Goal: Task Accomplishment & Management: Use online tool/utility

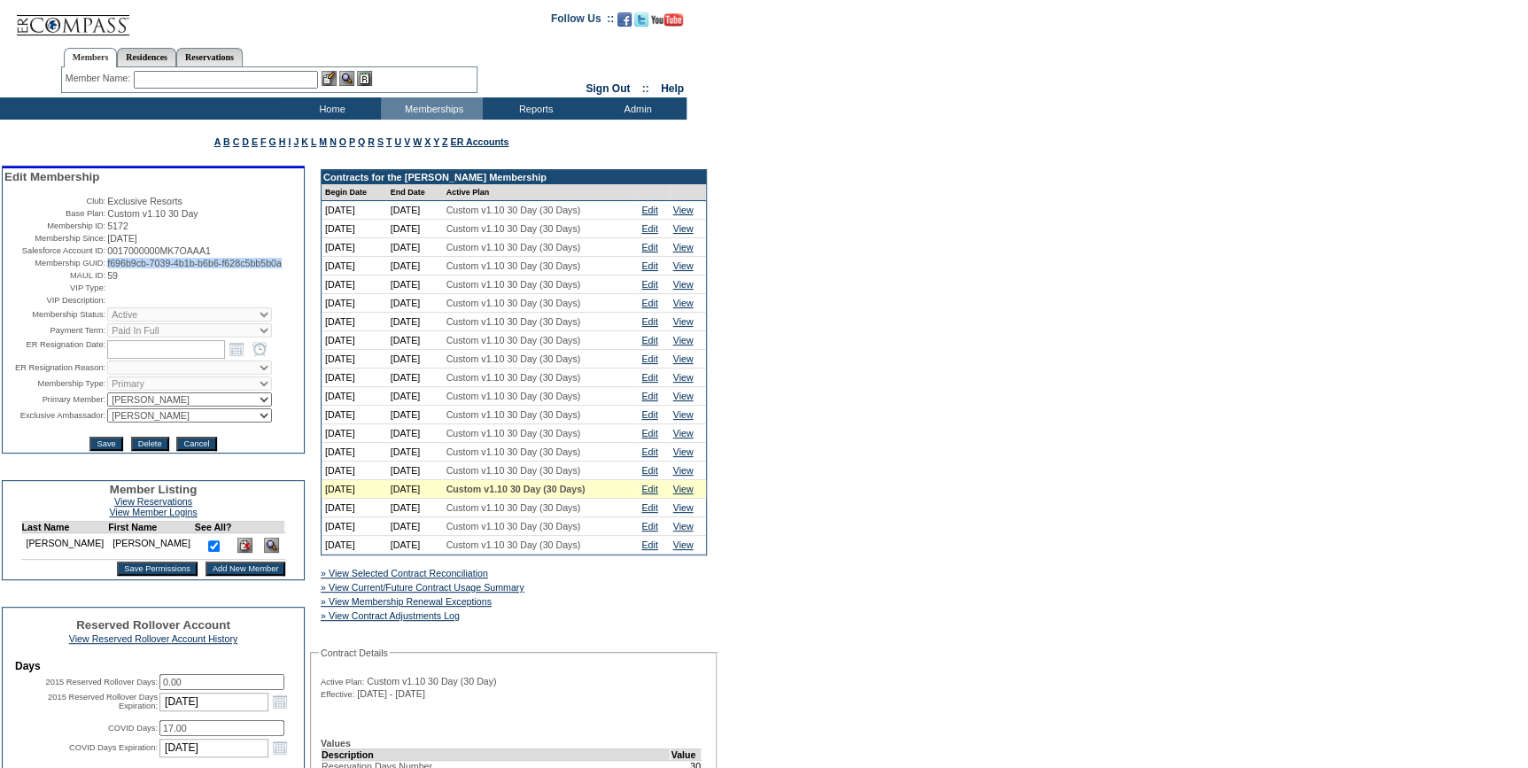
drag, startPoint x: 170, startPoint y: 283, endPoint x: 103, endPoint y: 268, distance: 69.0
click at [107, 268] on td "f696b9cb-7039-4b1b-b6b6-f628c5bb5b0a" at bounding box center [204, 263] width 195 height 11
copy span "f696b9cb-7039-4b1b-b6b6-f628c5bb5b0a"
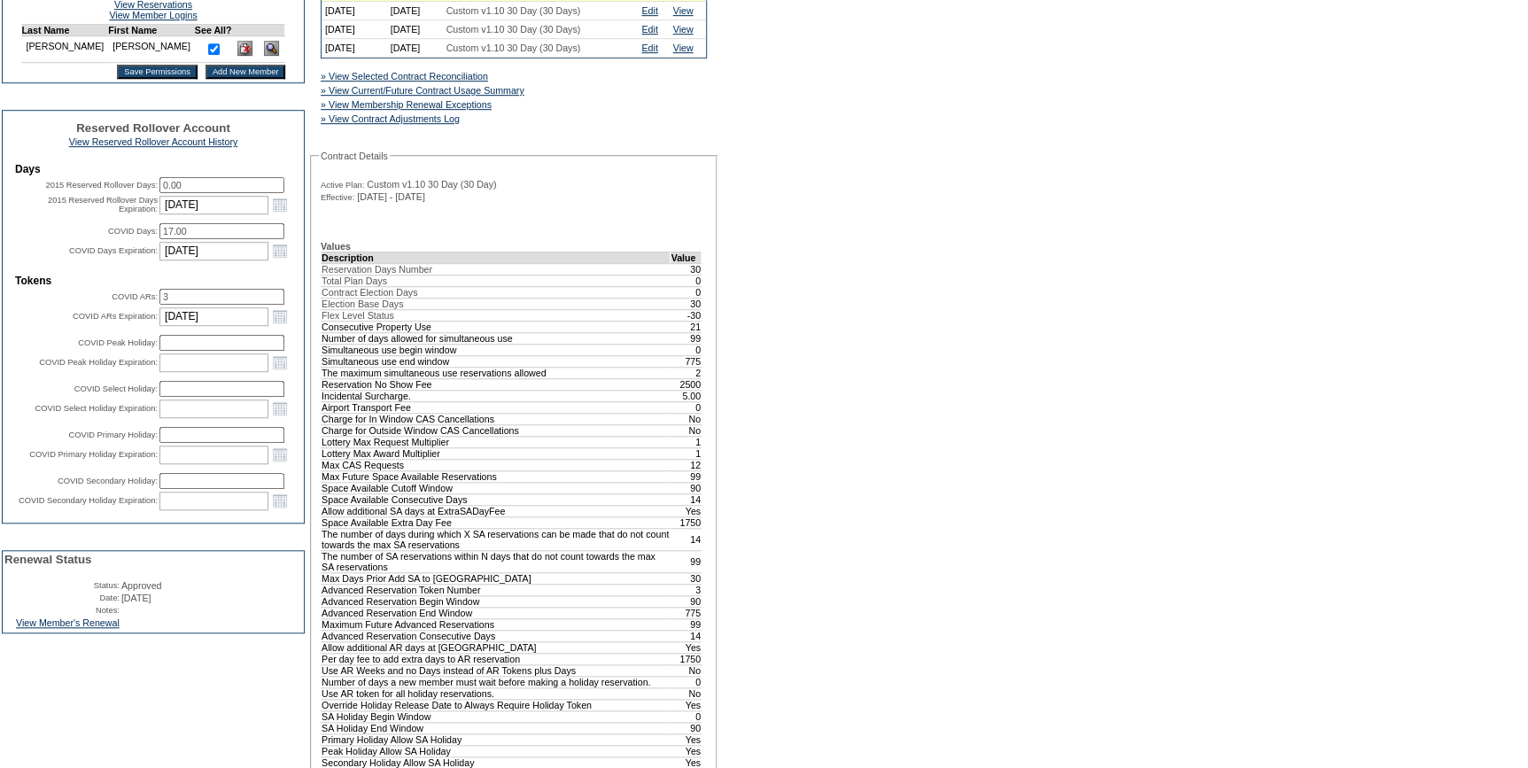
scroll to position [644, 0]
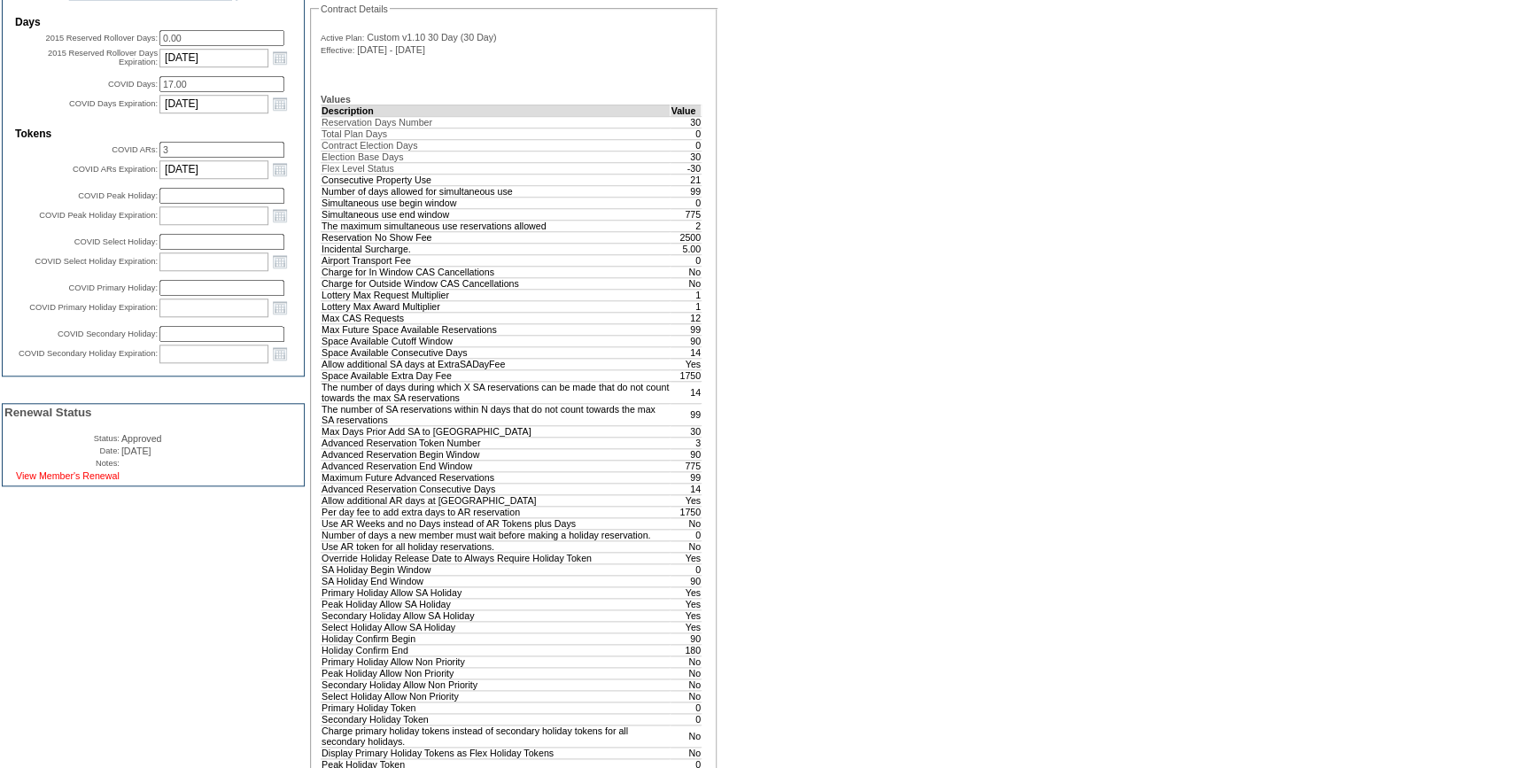
drag, startPoint x: 85, startPoint y: 514, endPoint x: 105, endPoint y: 516, distance: 20.5
click at [85, 481] on link "View Member's Renewal" at bounding box center [68, 475] width 104 height 11
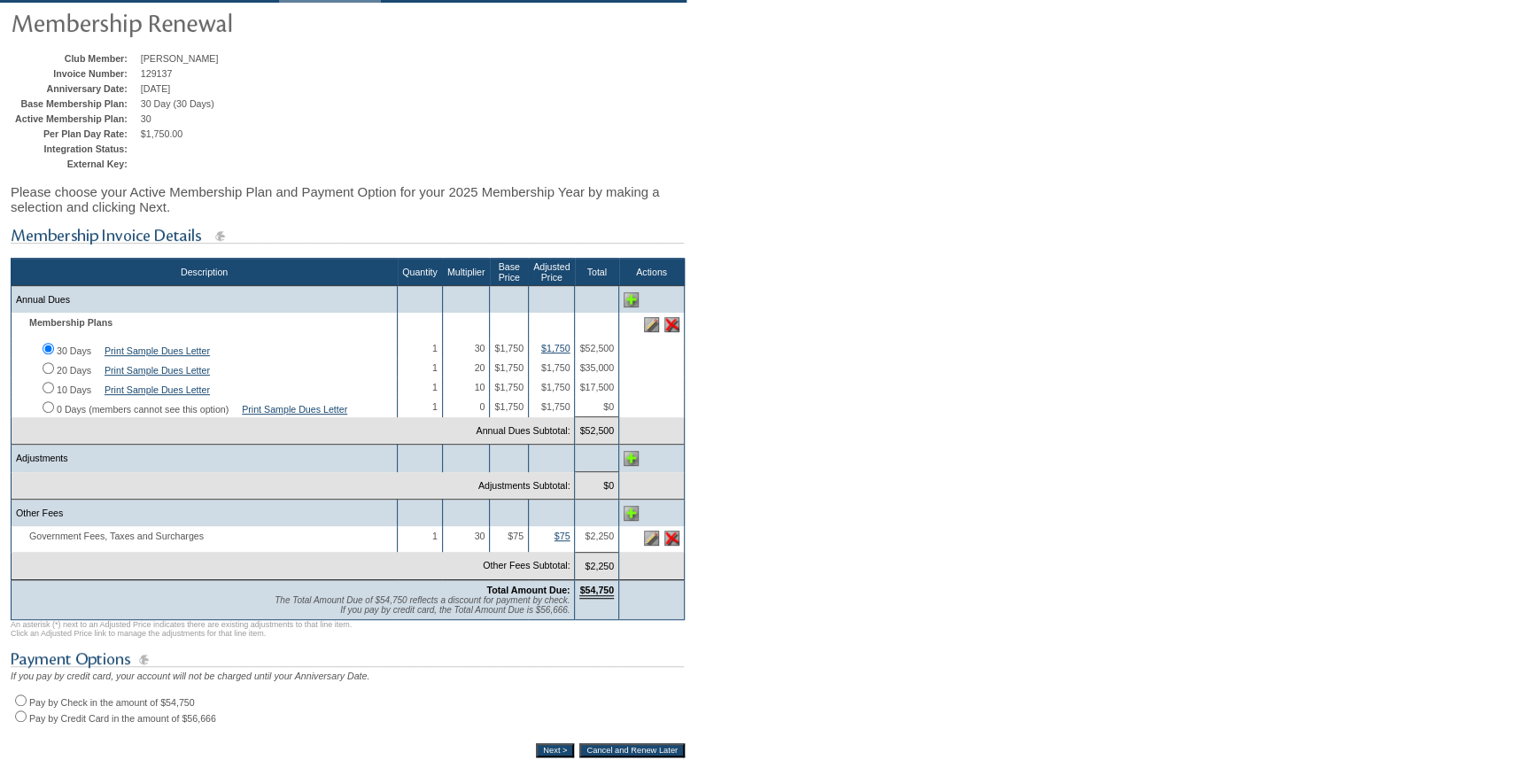
scroll to position [321, 0]
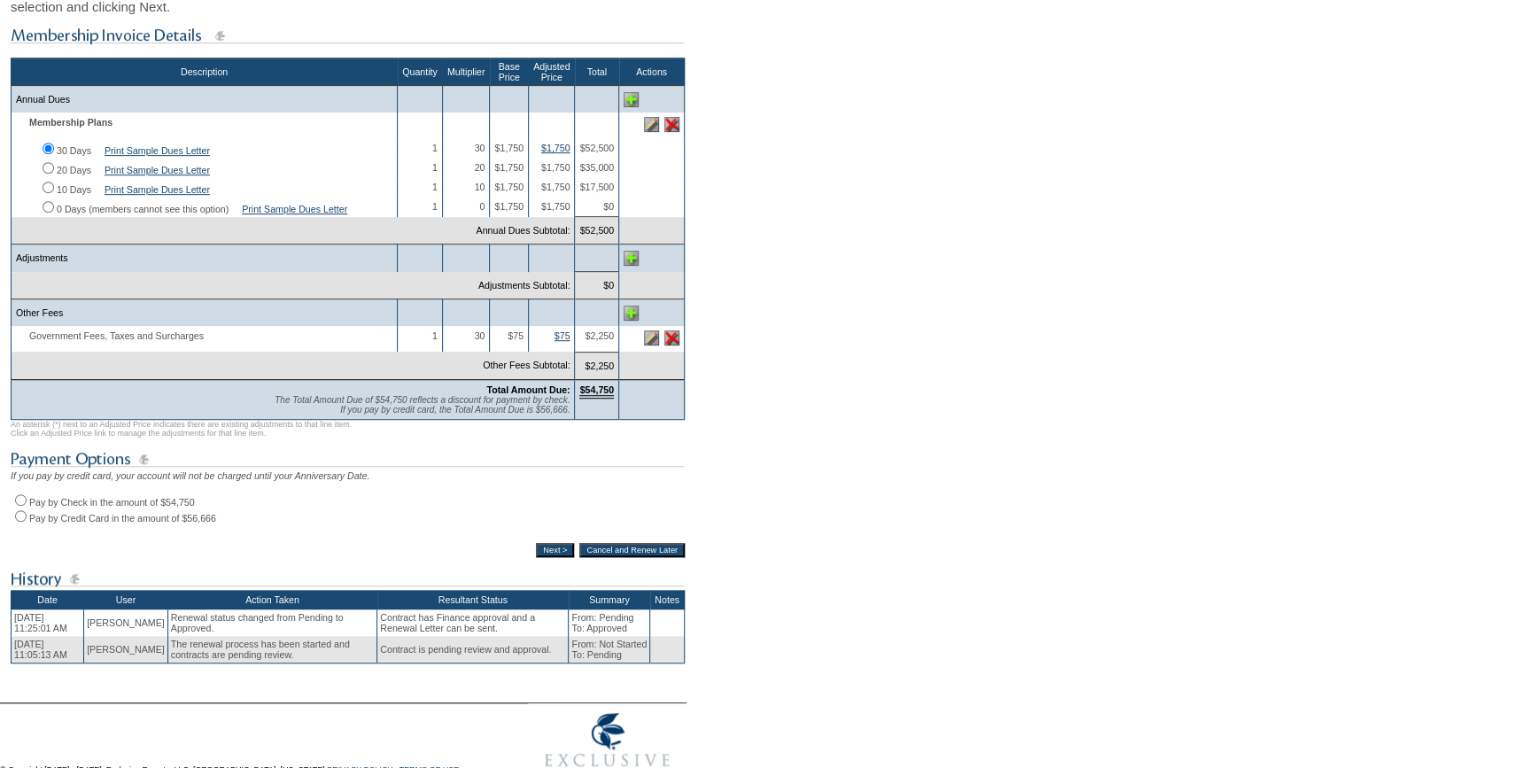
click at [20, 506] on input "Pay by Check in the amount of $54,750" at bounding box center [21, 500] width 12 height 12
radio input "true"
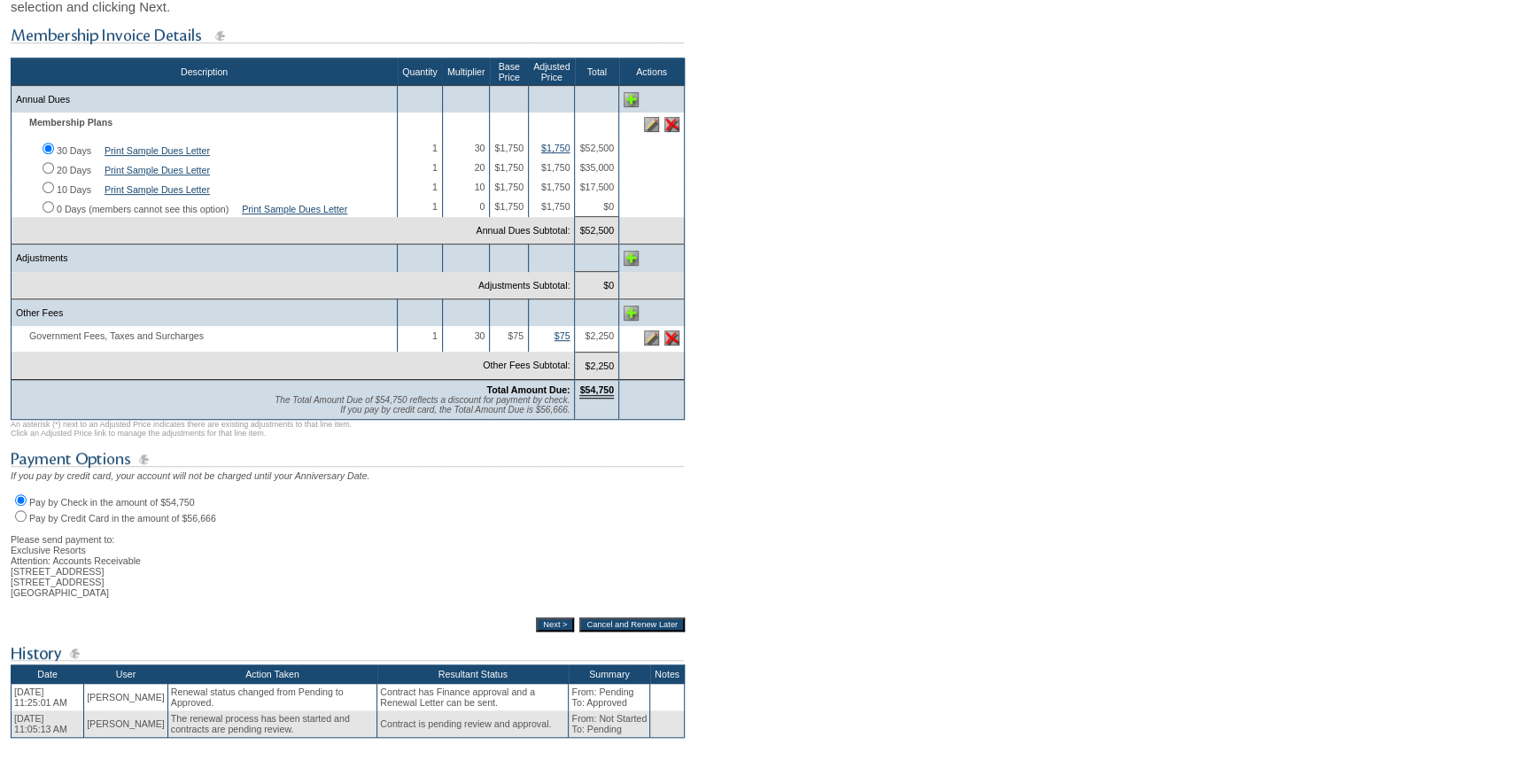
click at [549, 631] on input "Next >" at bounding box center [555, 624] width 38 height 14
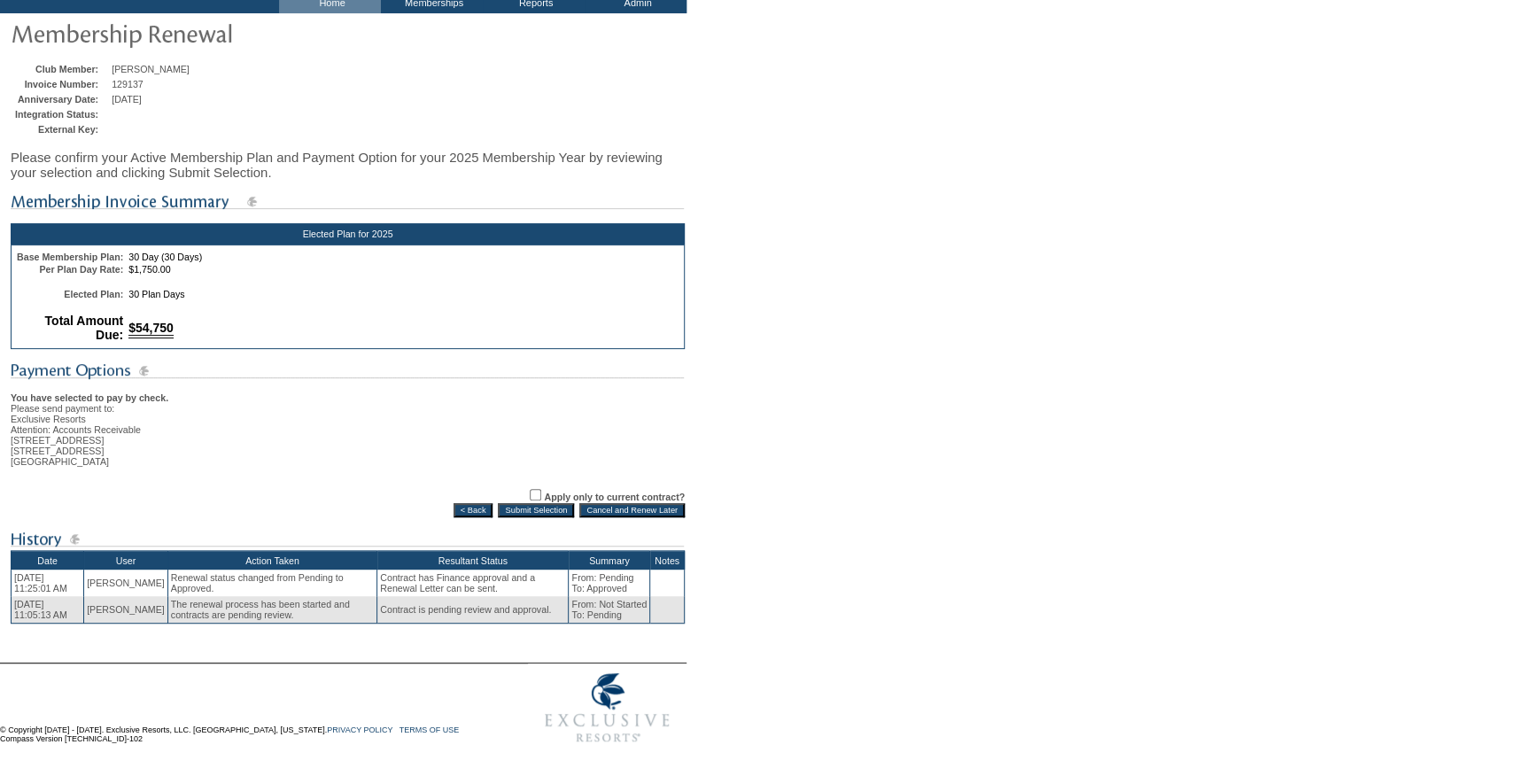
scroll to position [127, 0]
click at [544, 507] on input "Submit Selection" at bounding box center [536, 510] width 76 height 14
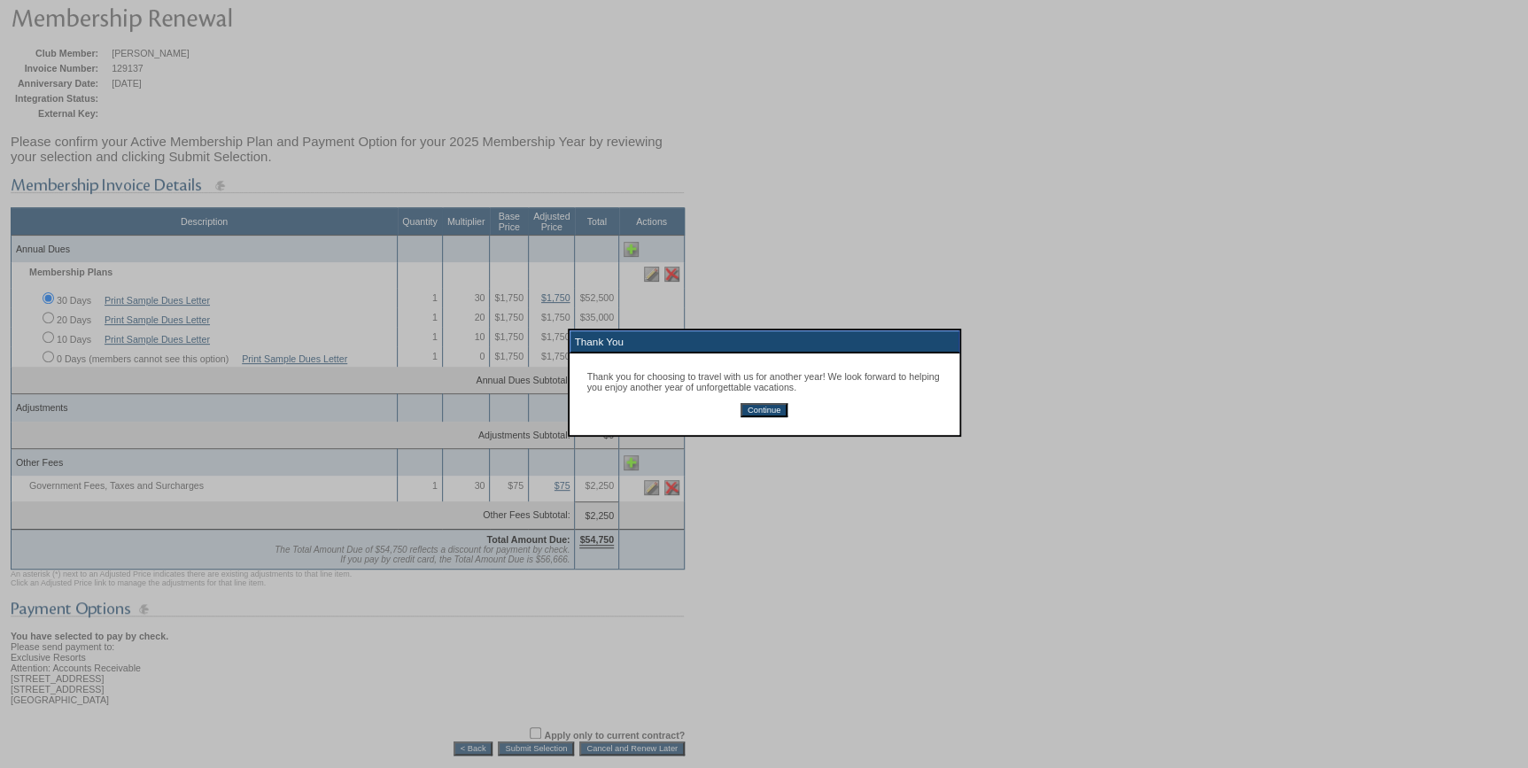
click at [767, 413] on input "Continue" at bounding box center [763, 410] width 47 height 14
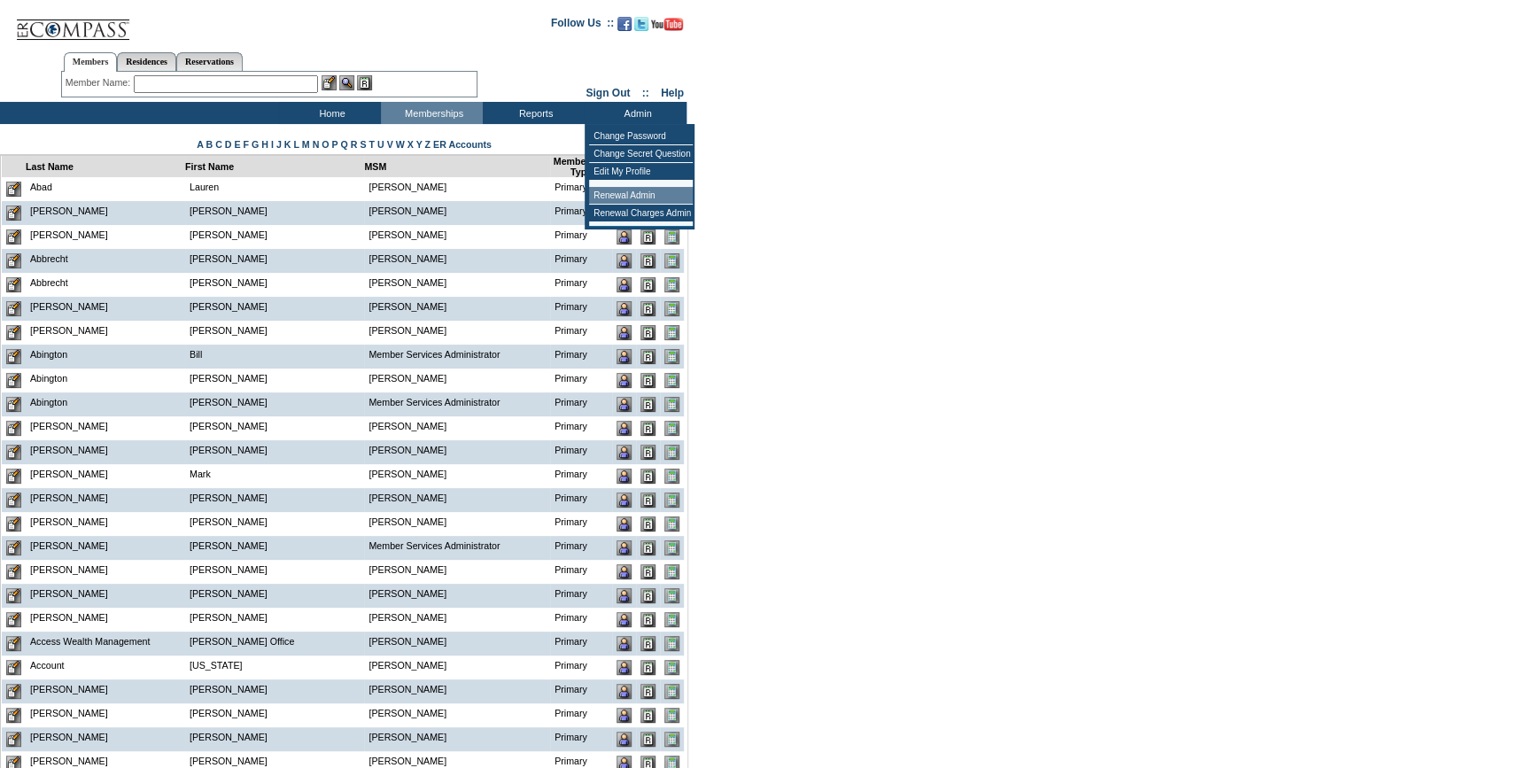
click at [634, 194] on td "Renewal Admin" at bounding box center [641, 196] width 104 height 18
